Goal: Task Accomplishment & Management: Use online tool/utility

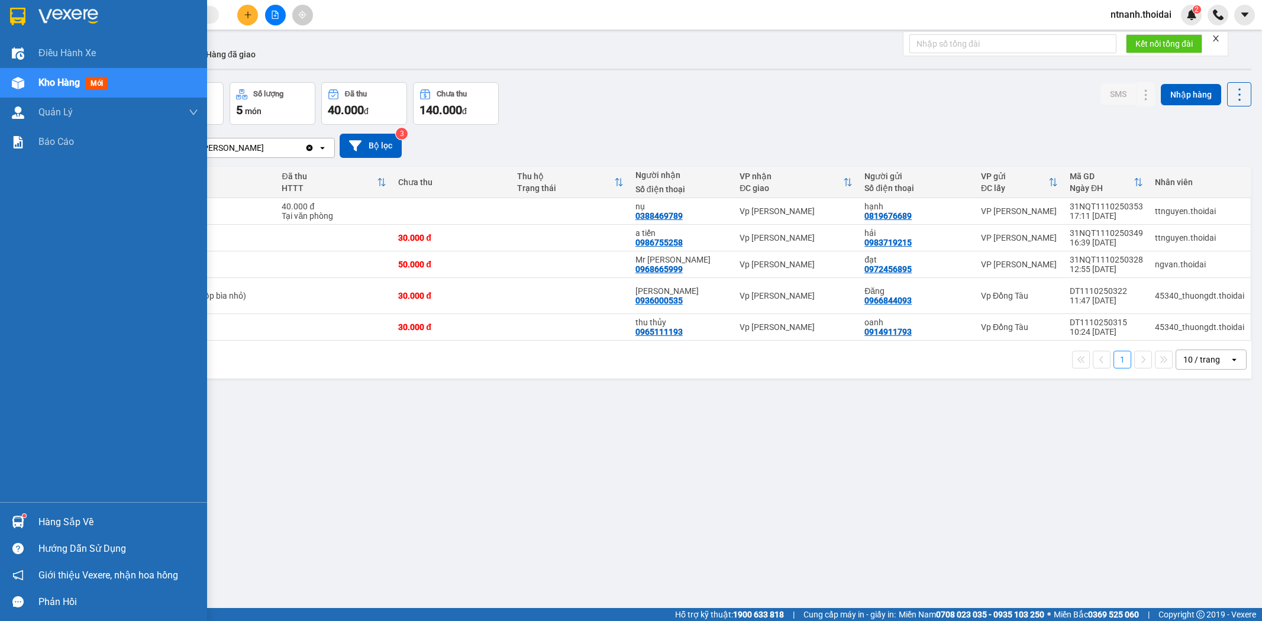
click at [39, 508] on div "Hàng sắp về Hướng dẫn sử dụng Giới thiệu Vexere, nhận hoa hồng Phản hồi" at bounding box center [103, 558] width 207 height 113
click at [76, 520] on div "Hàng sắp về" at bounding box center [118, 523] width 160 height 18
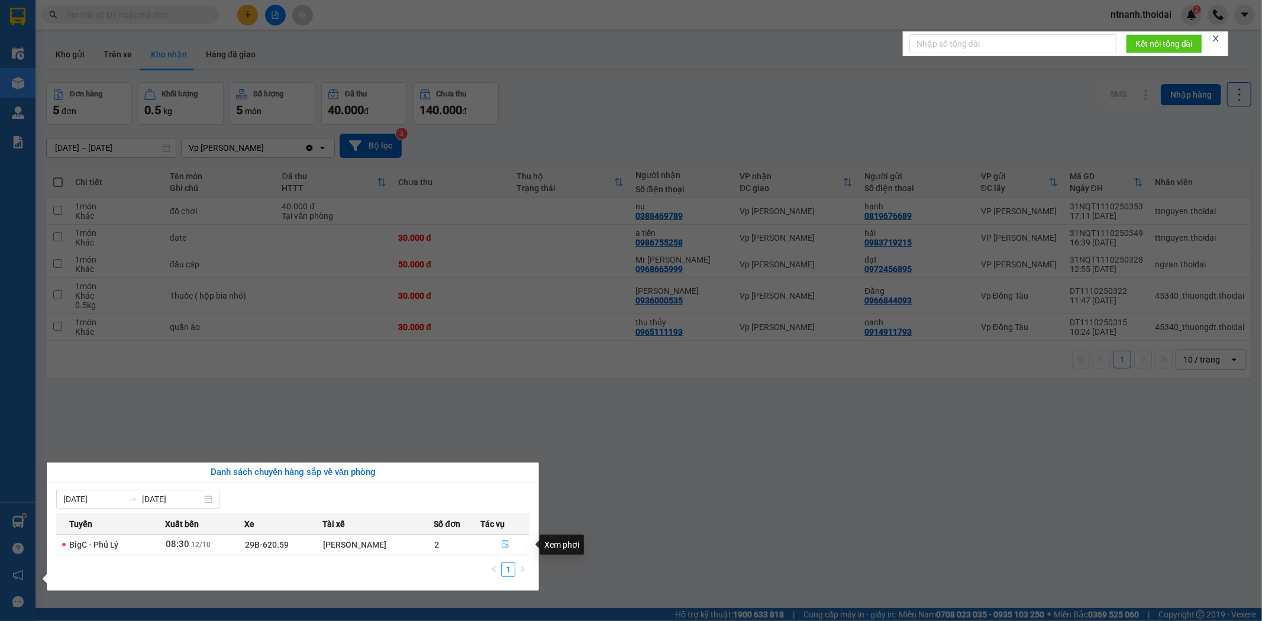
click at [510, 551] on button "button" at bounding box center [505, 545] width 48 height 19
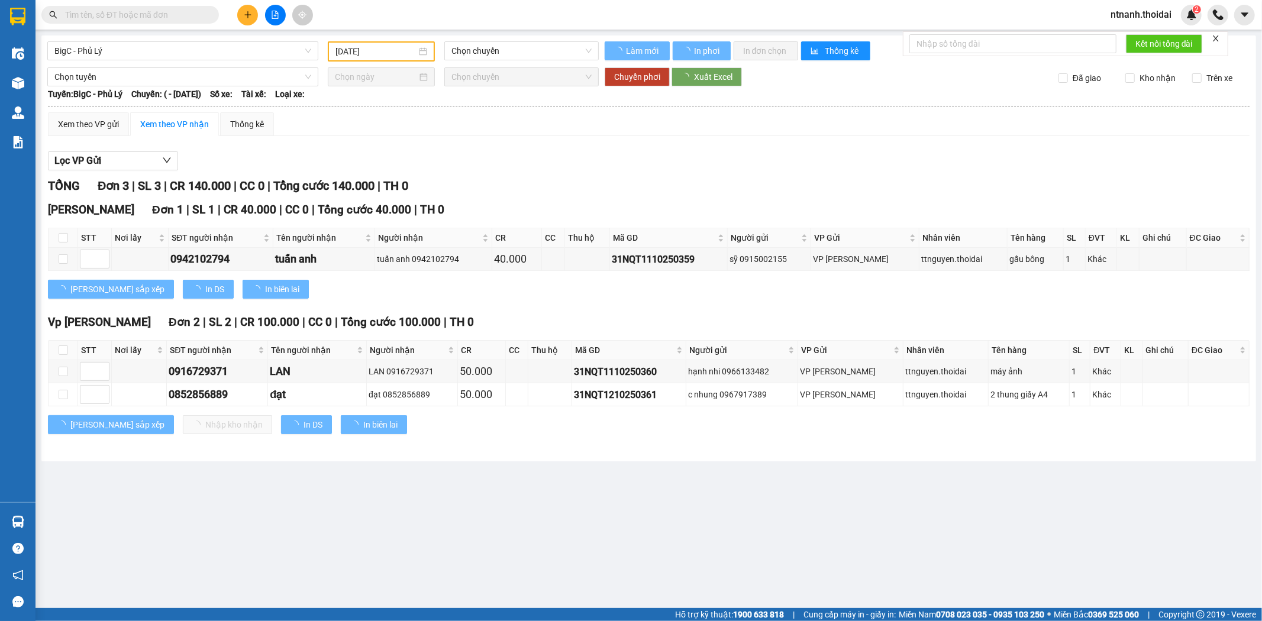
type input "[DATE]"
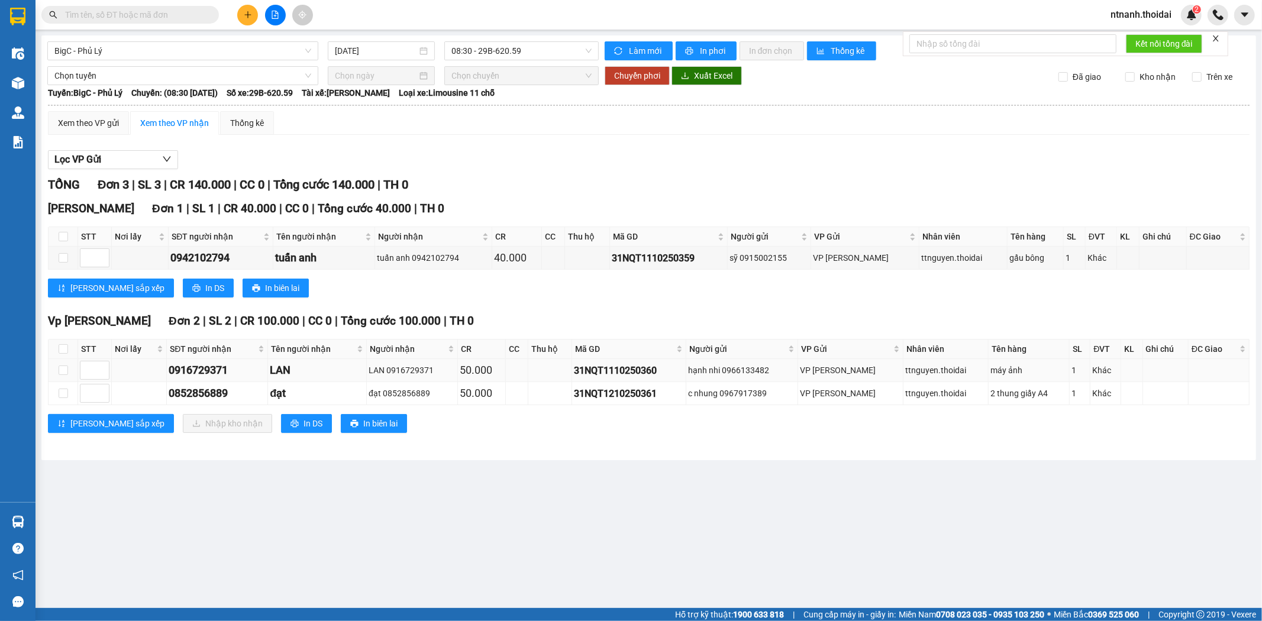
click at [53, 370] on td at bounding box center [64, 370] width 30 height 23
click at [72, 370] on td at bounding box center [64, 370] width 30 height 23
click at [56, 370] on td at bounding box center [64, 370] width 30 height 23
click at [62, 373] on input "checkbox" at bounding box center [63, 370] width 9 height 9
checkbox input "true"
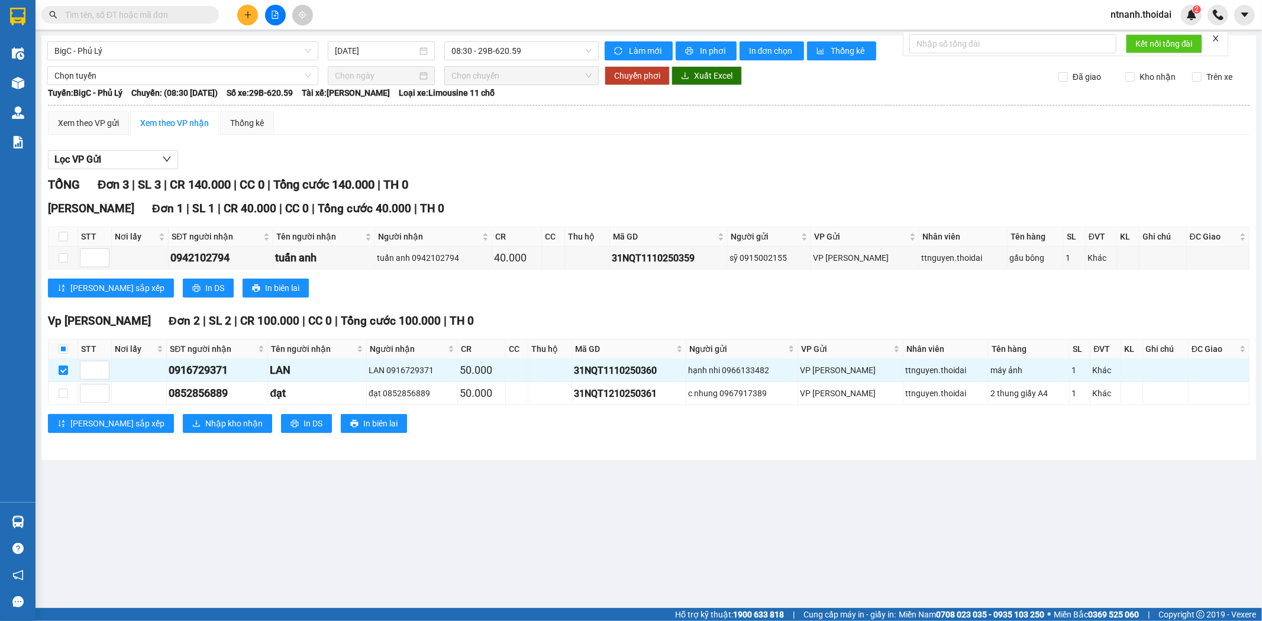
click at [1012, 527] on main "BigC - [GEOGRAPHIC_DATA] [DATE] 08:30 - 29B-620.59 Làm mới In phơi In đơn chọn …" at bounding box center [631, 304] width 1262 height 608
click at [77, 394] on td at bounding box center [64, 393] width 30 height 23
click at [67, 397] on input "checkbox" at bounding box center [63, 393] width 9 height 9
checkbox input "true"
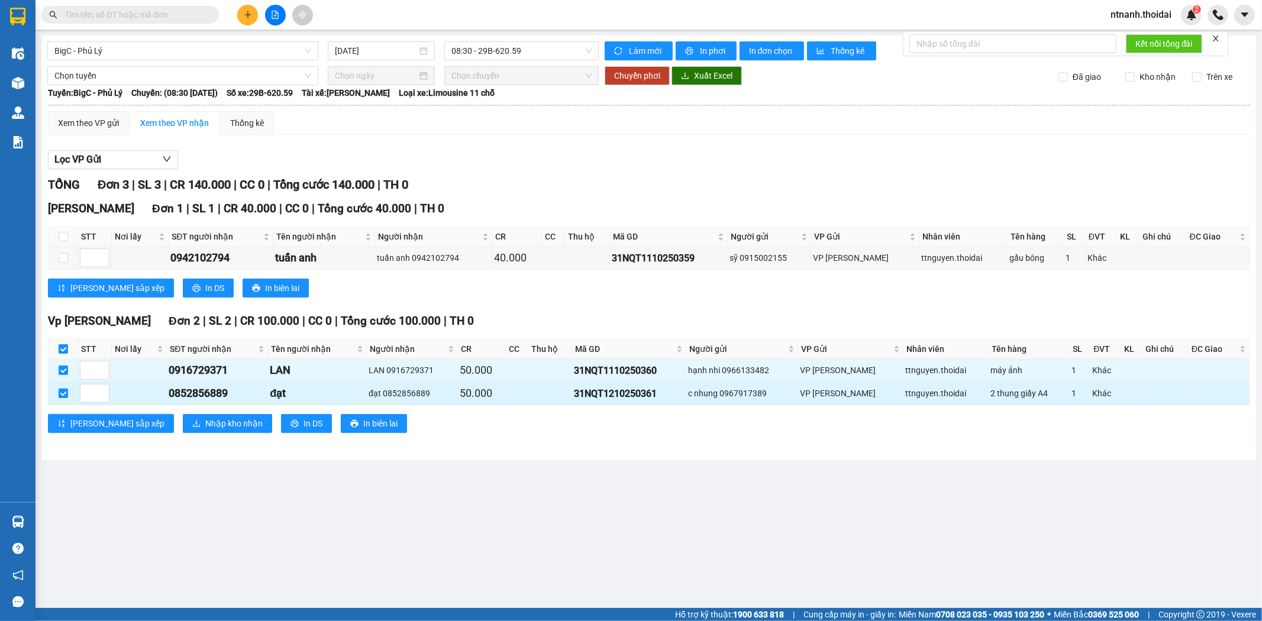
checkbox input "true"
click at [205, 429] on span "Nhập kho nhận" at bounding box center [233, 423] width 57 height 13
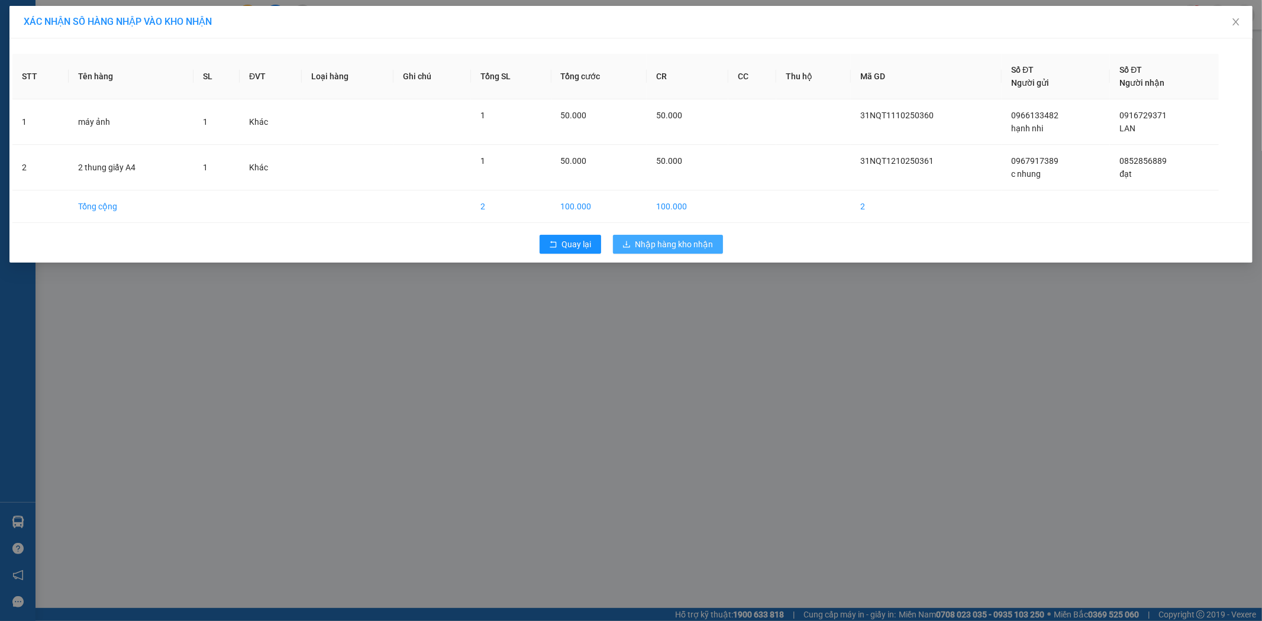
click at [647, 247] on span "Nhập hàng kho nhận" at bounding box center [675, 244] width 78 height 13
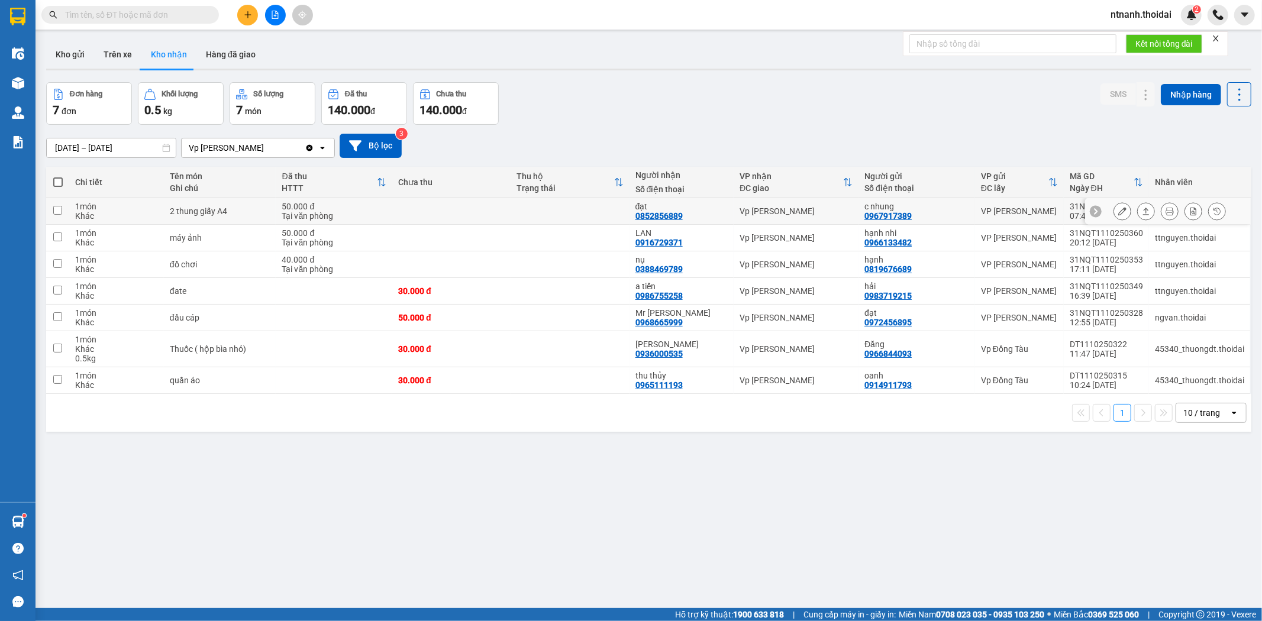
click at [530, 205] on td at bounding box center [570, 211] width 118 height 27
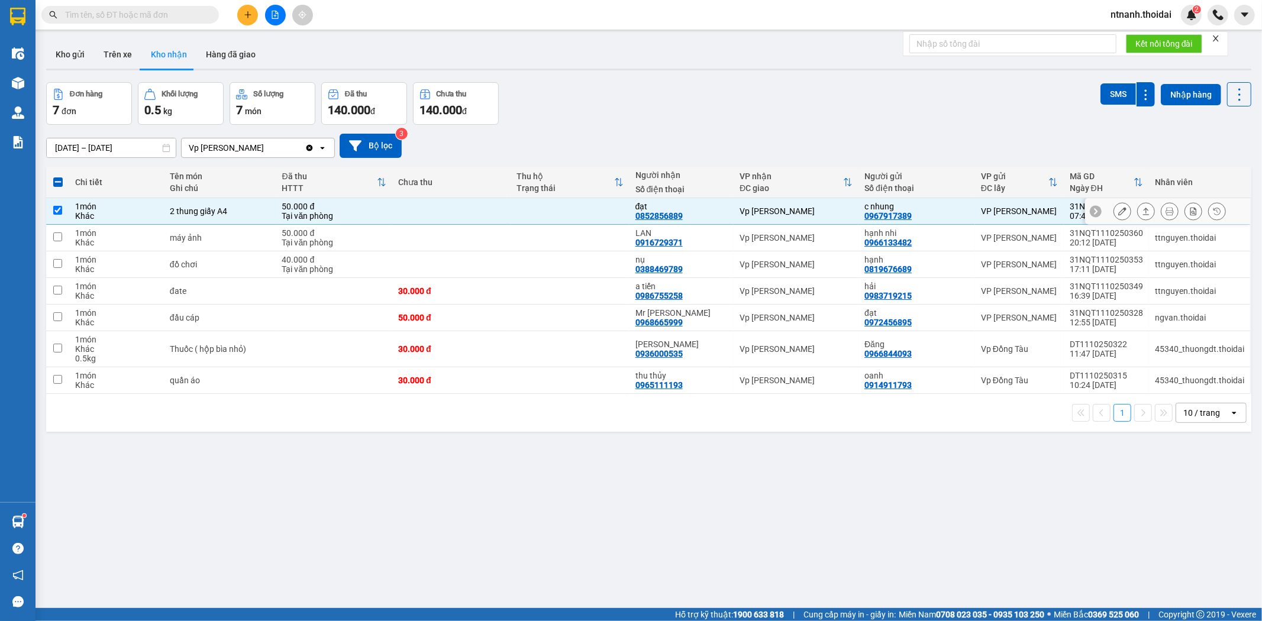
click at [1140, 214] on button at bounding box center [1146, 211] width 17 height 21
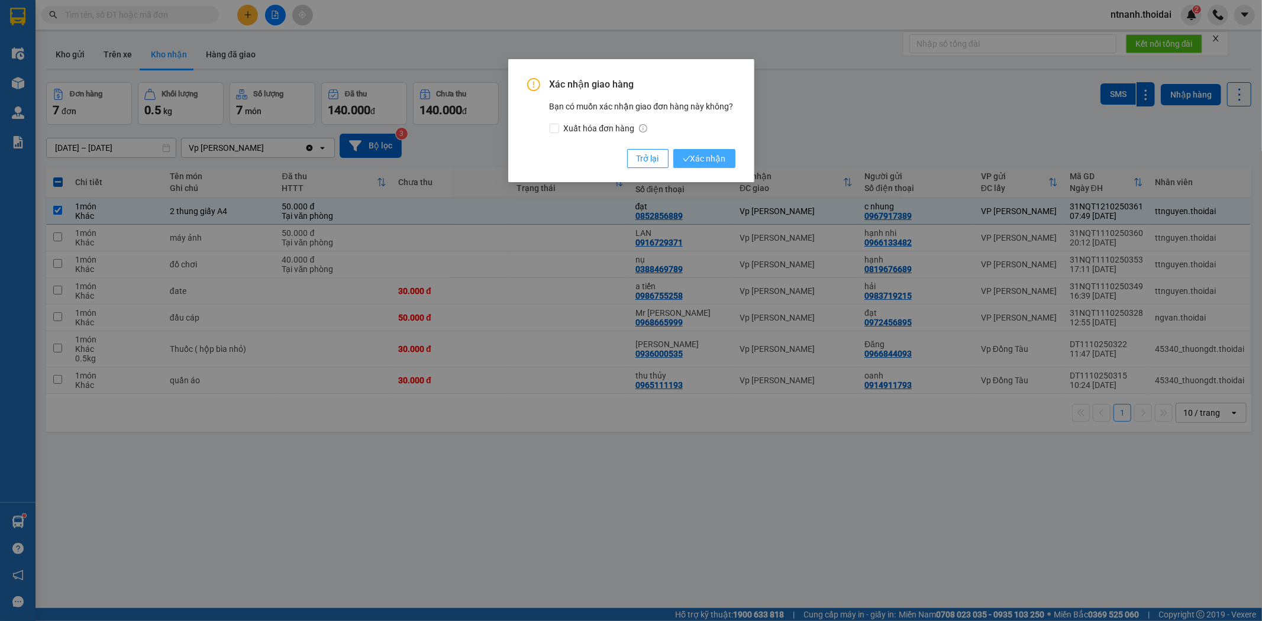
click at [683, 154] on span "Xác nhận" at bounding box center [704, 158] width 43 height 13
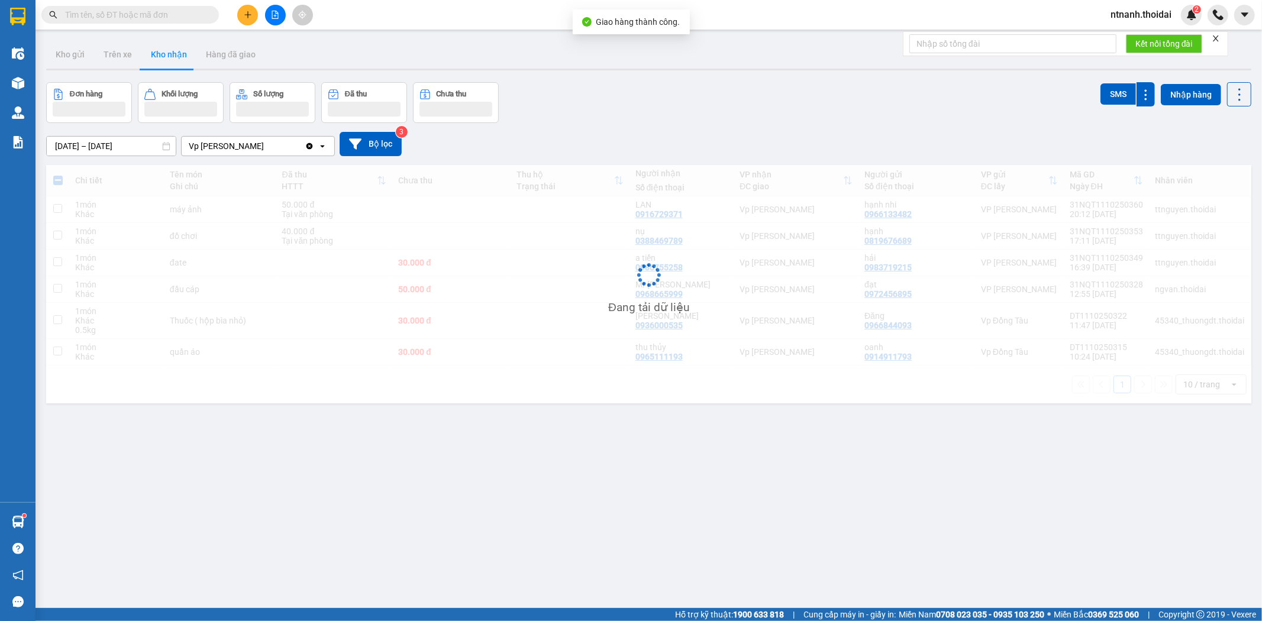
checkbox input "false"
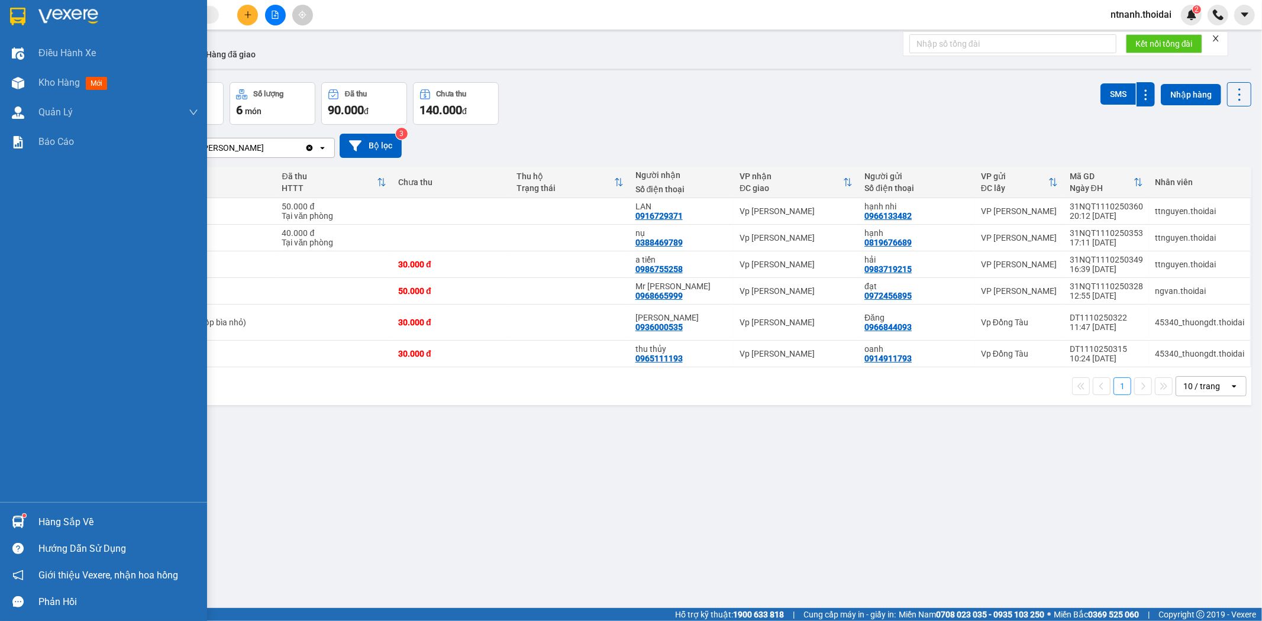
click at [33, 522] on div "Hàng sắp về" at bounding box center [103, 522] width 207 height 27
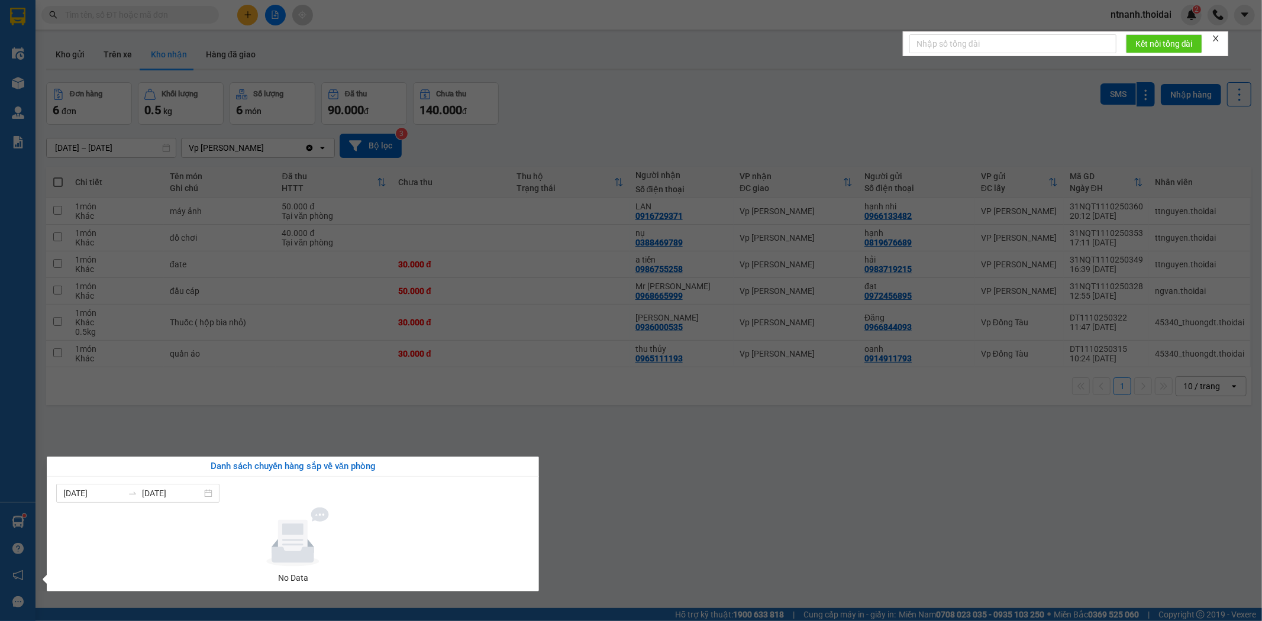
click at [823, 552] on section "Kết quả tìm kiếm ( 0 ) Bộ lọc No Data ntnanh.thoidai 2 Điều hành xe Kho hàng mớ…" at bounding box center [631, 310] width 1262 height 621
